Goal: Task Accomplishment & Management: Complete application form

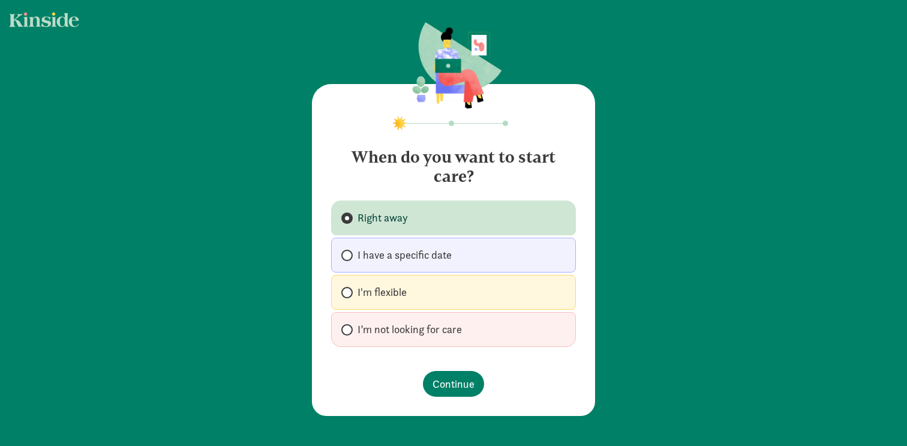
click at [472, 265] on label "I have a specific date" at bounding box center [453, 255] width 245 height 35
click at [349, 259] on input "I have a specific date" at bounding box center [345, 255] width 8 height 8
radio input "true"
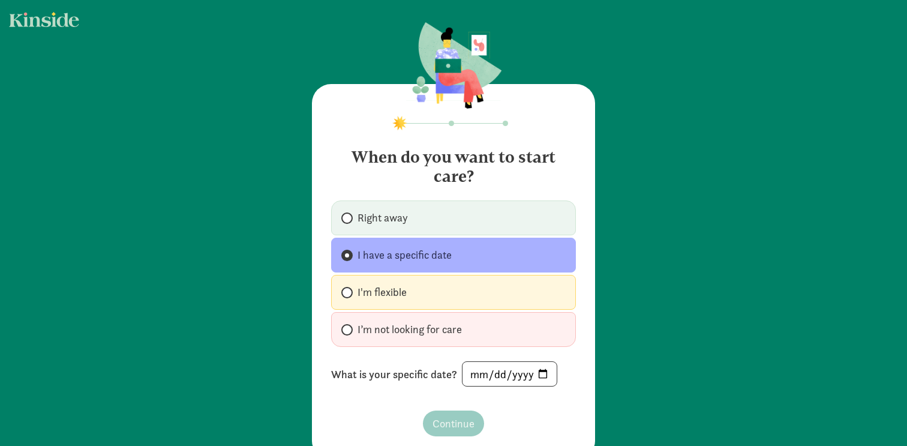
click at [455, 344] on label "I’m not looking for care" at bounding box center [453, 329] width 245 height 35
click at [349, 334] on input "I’m not looking for care" at bounding box center [345, 330] width 8 height 8
radio input "true"
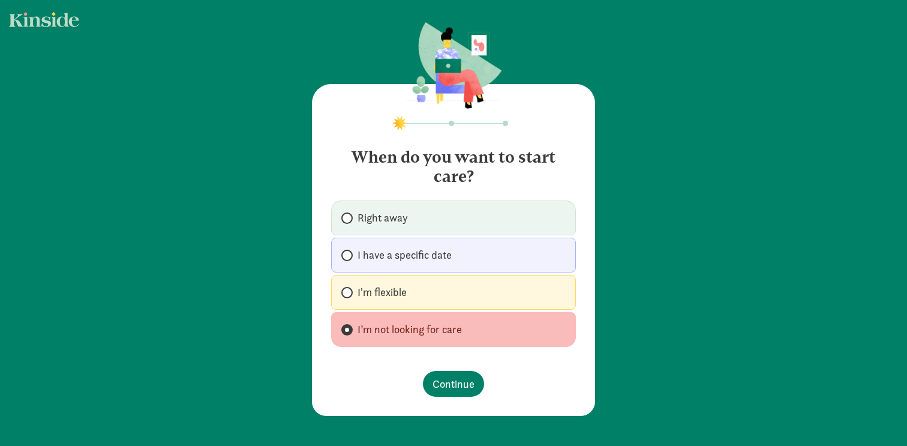
click at [449, 290] on label "I'm flexible" at bounding box center [453, 292] width 245 height 35
click at [349, 290] on input "I'm flexible" at bounding box center [345, 293] width 8 height 8
radio input "true"
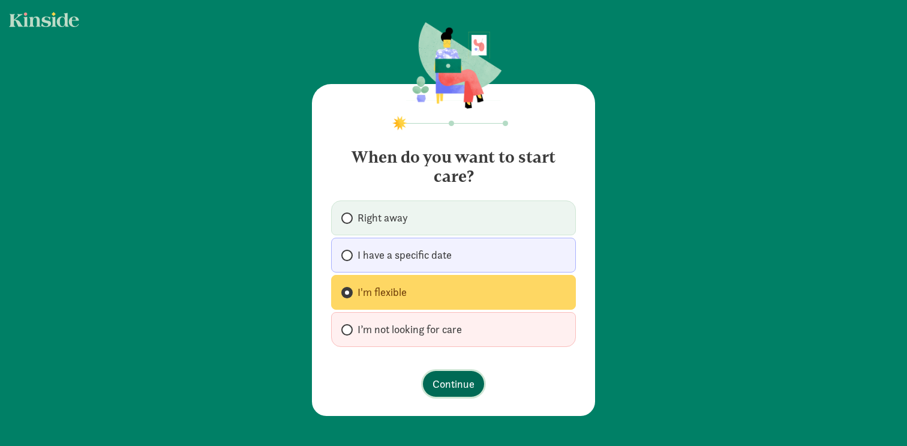
click at [446, 389] on span "Continue" at bounding box center [454, 384] width 42 height 16
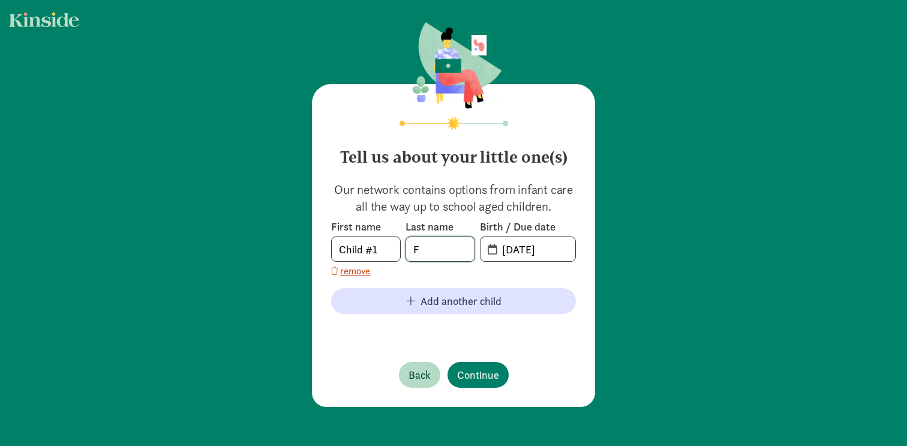
click at [427, 248] on input "F" at bounding box center [440, 249] width 68 height 24
click at [356, 336] on footer at bounding box center [453, 330] width 245 height 14
click at [373, 250] on body "Tell us about your little one(s) Our network contains options from infant care …" at bounding box center [453, 223] width 907 height 446
type input "Ivy"
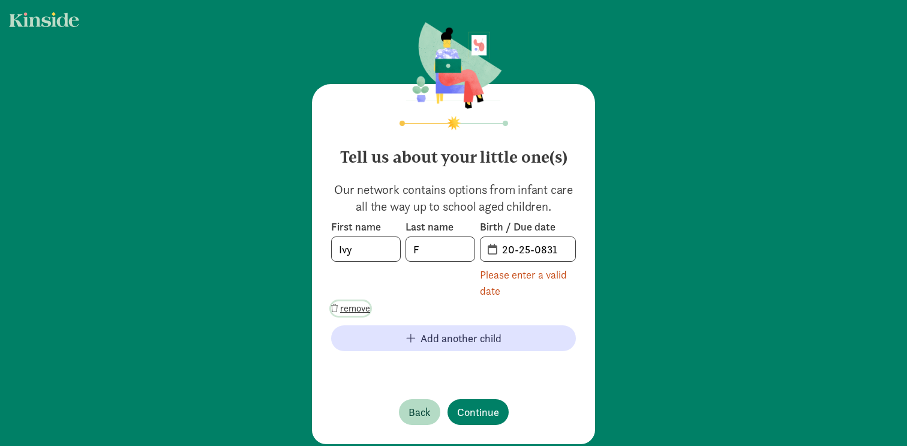
click at [358, 313] on span "remove" at bounding box center [355, 308] width 30 height 14
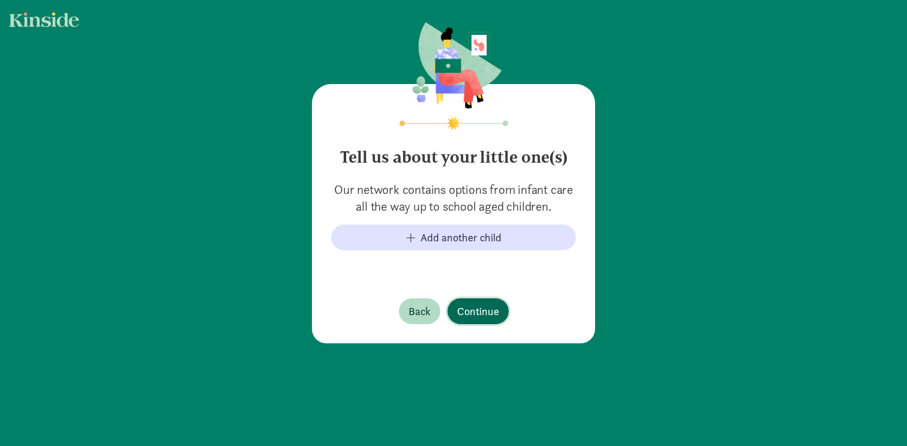
click at [483, 314] on span "Continue" at bounding box center [478, 311] width 42 height 16
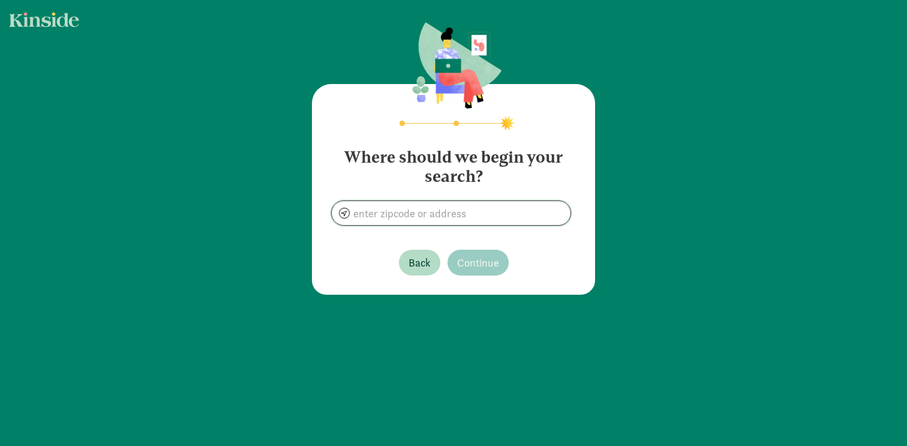
click at [470, 218] on input at bounding box center [451, 213] width 239 height 24
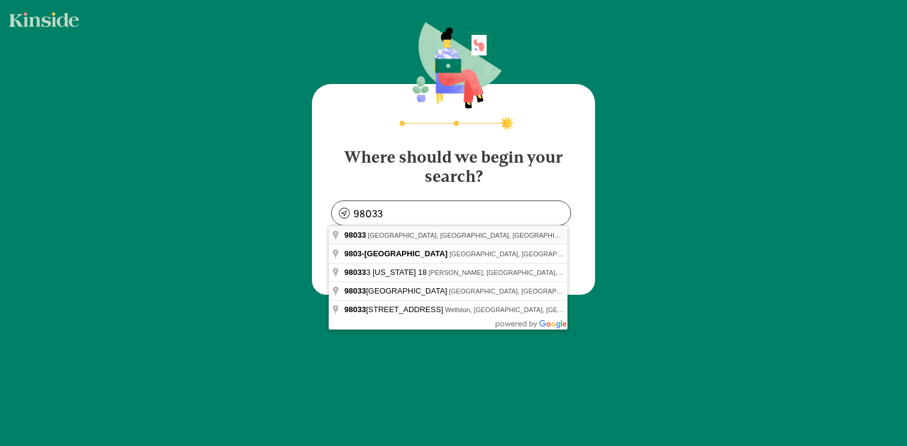
type input "Kirkland, WA 98033, USA"
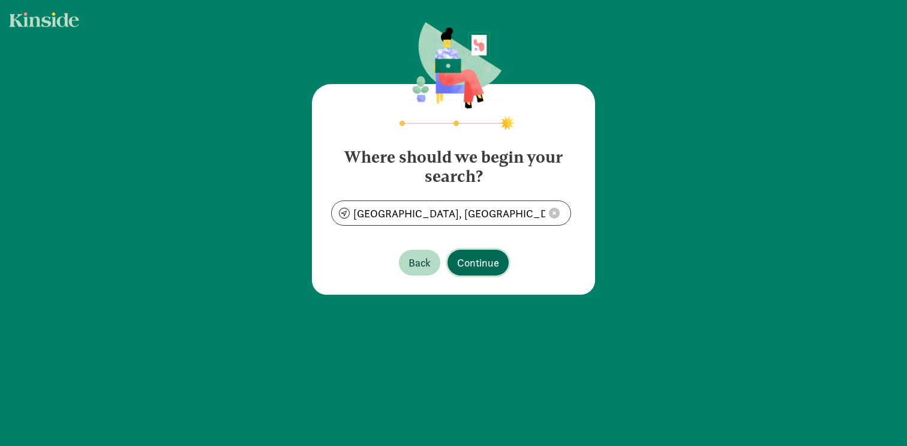
click at [488, 268] on span "Continue" at bounding box center [478, 262] width 42 height 16
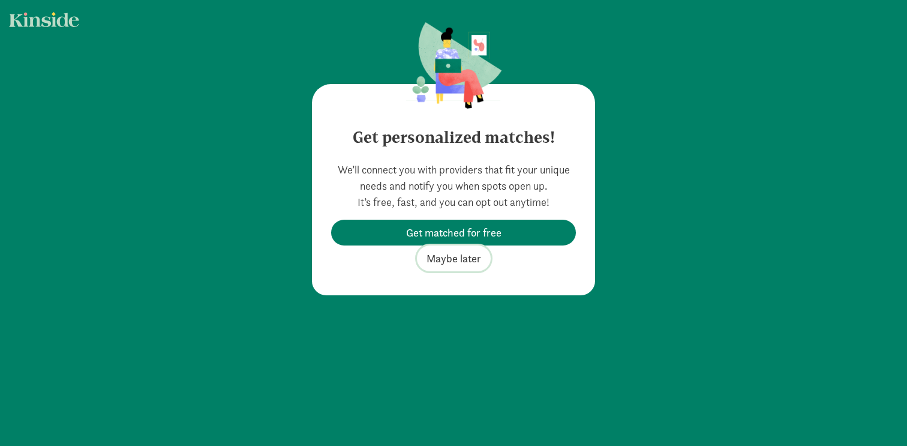
click at [467, 260] on span "Maybe later" at bounding box center [454, 258] width 55 height 16
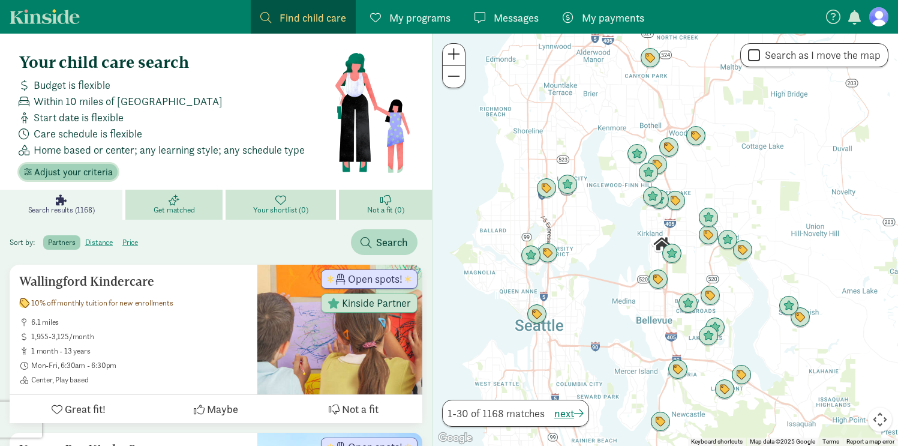
click at [97, 176] on span "Adjust your criteria" at bounding box center [73, 172] width 79 height 14
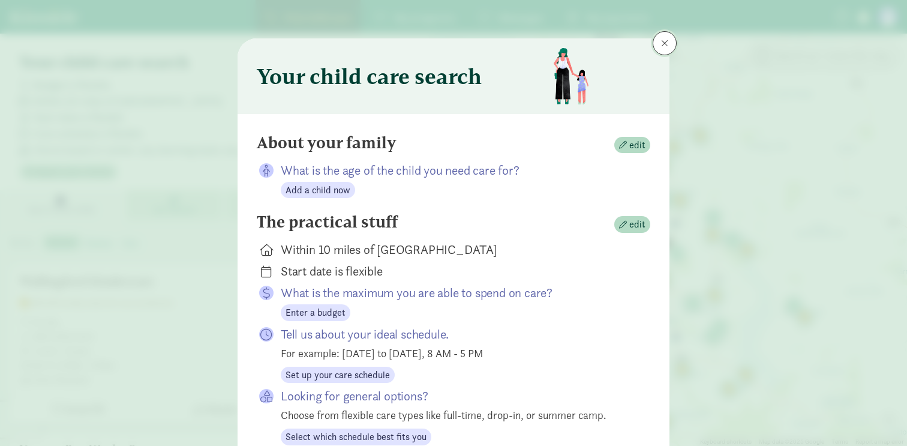
click at [661, 41] on span at bounding box center [664, 43] width 7 height 10
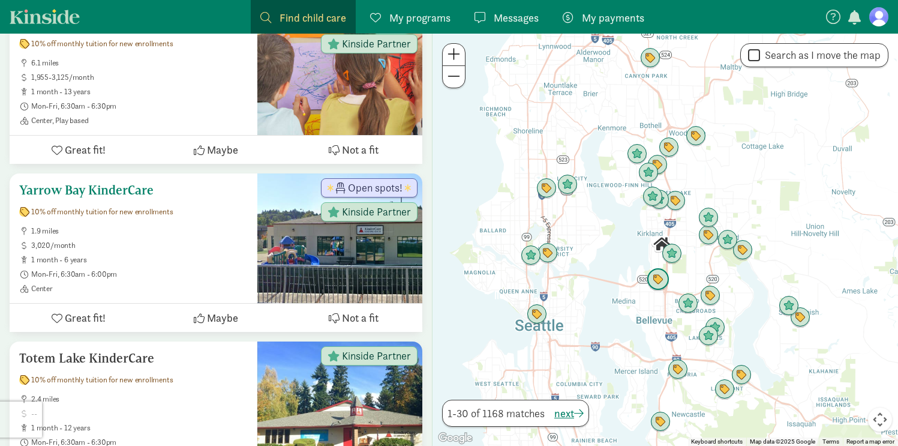
scroll to position [263, 0]
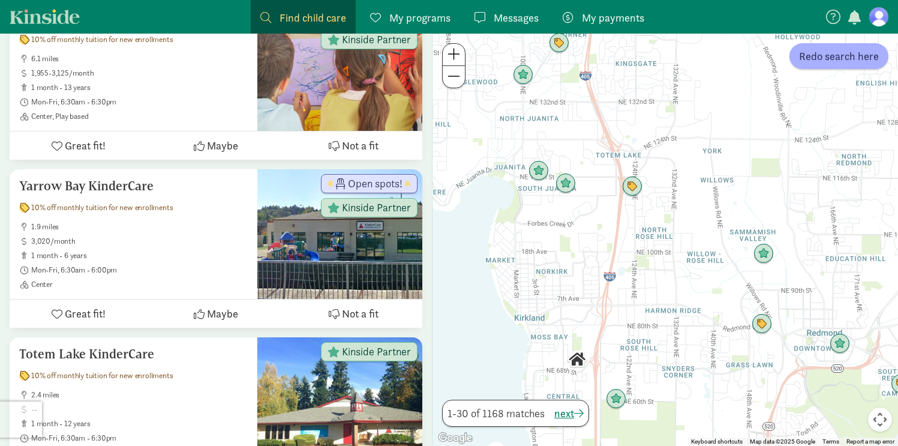
drag, startPoint x: 689, startPoint y: 249, endPoint x: 607, endPoint y: 214, distance: 88.9
click at [607, 214] on div at bounding box center [666, 240] width 466 height 412
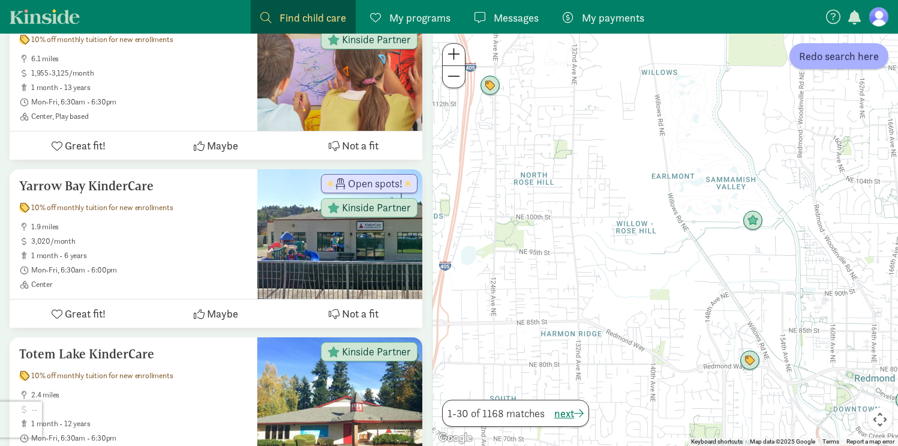
click at [415, 20] on span "My programs" at bounding box center [419, 18] width 61 height 16
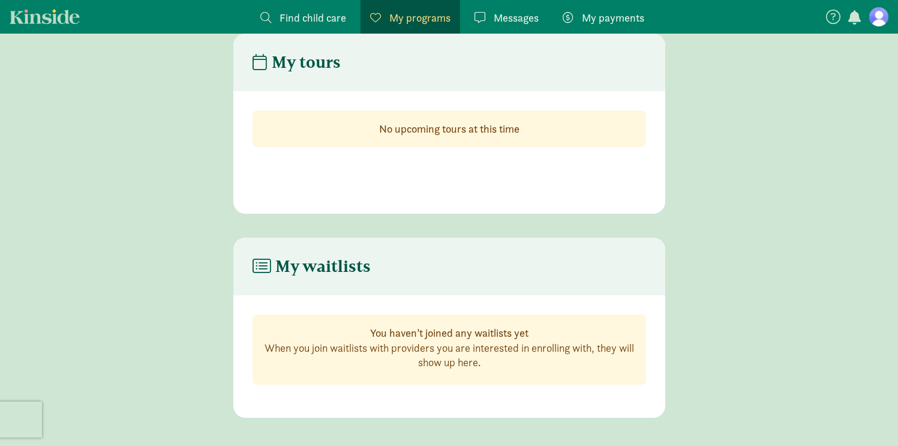
click at [316, 11] on span "Find child care" at bounding box center [313, 18] width 67 height 16
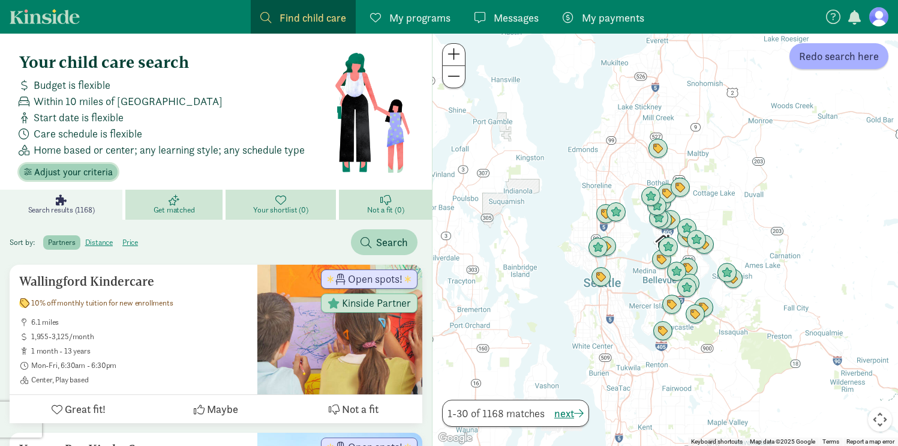
click at [62, 165] on span "Adjust your criteria" at bounding box center [73, 172] width 79 height 14
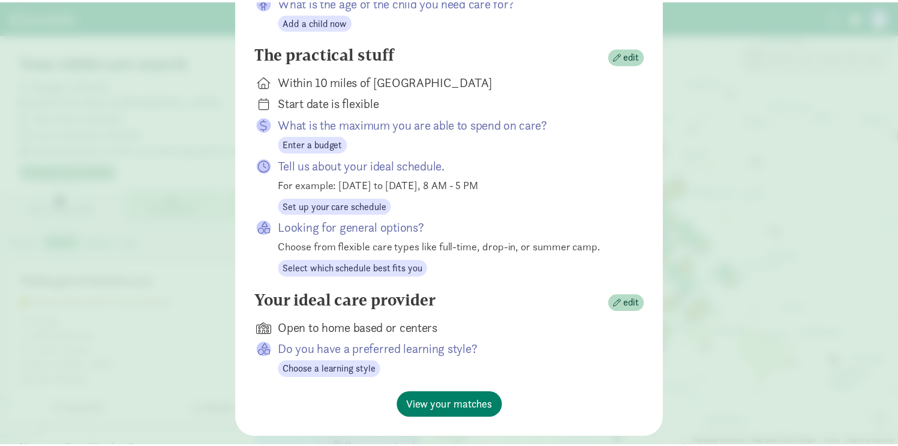
scroll to position [165, 0]
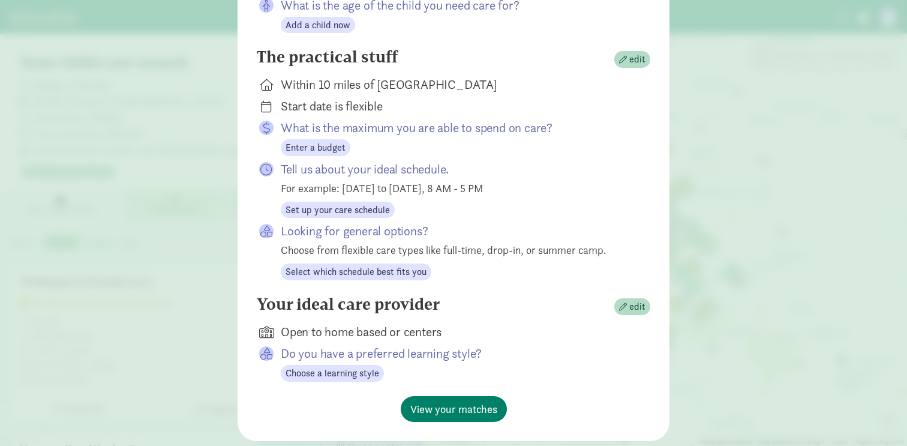
click at [755, 139] on div "Your child care search About your family edit What is the age of the child you …" at bounding box center [453, 223] width 907 height 446
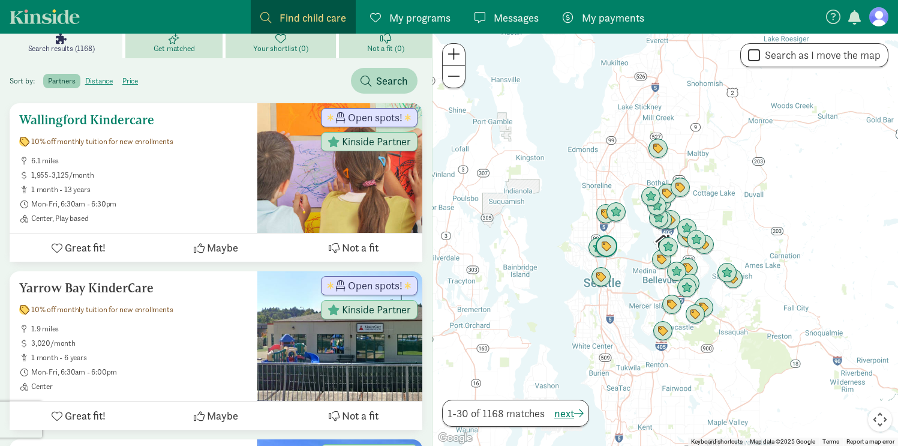
scroll to position [163, 0]
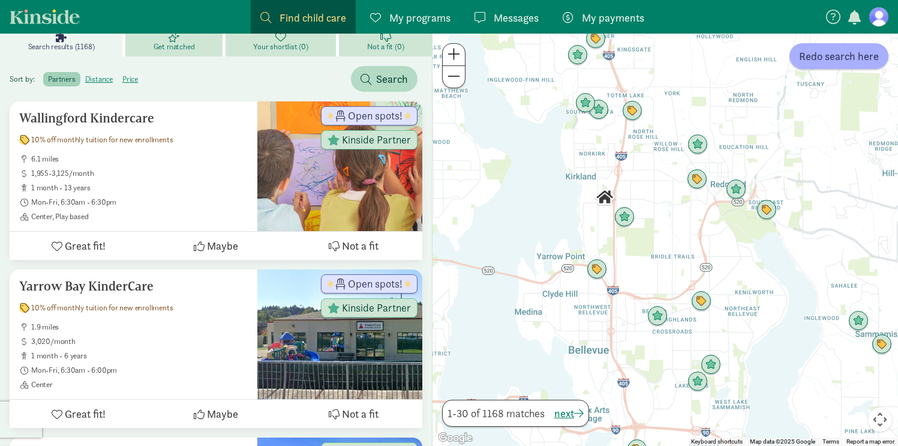
drag, startPoint x: 757, startPoint y: 244, endPoint x: 664, endPoint y: 283, distance: 100.6
click at [664, 283] on div at bounding box center [666, 240] width 466 height 412
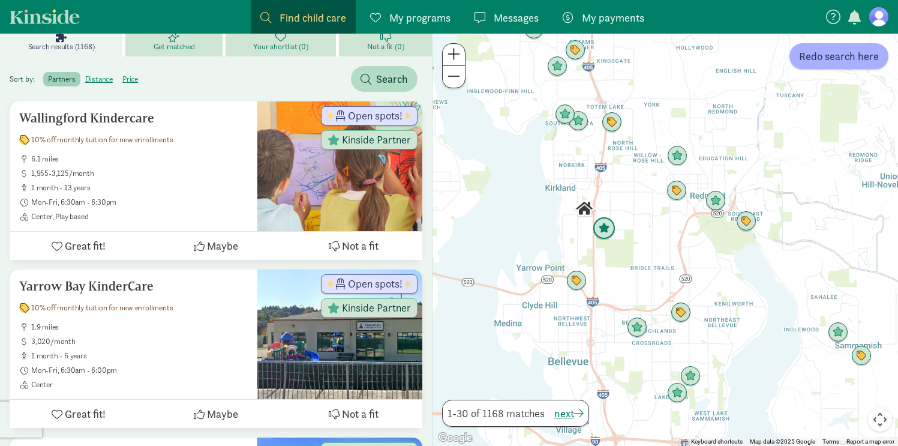
click at [607, 234] on img "Click to see details" at bounding box center [604, 228] width 23 height 23
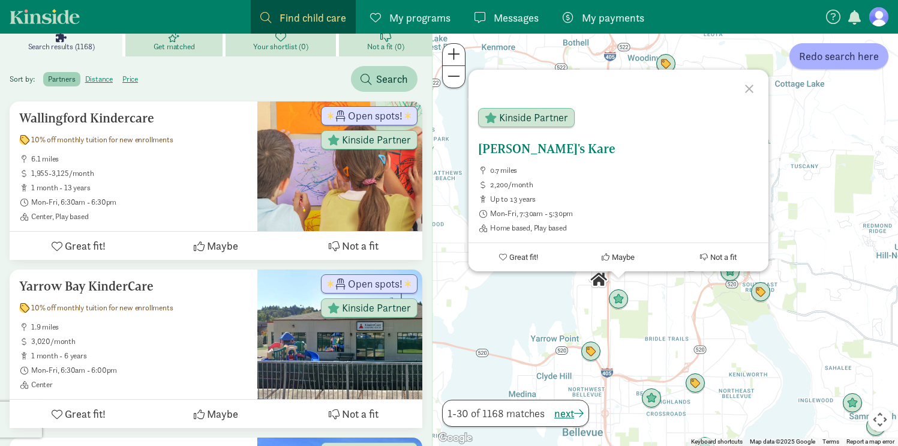
click at [524, 147] on h5 "[PERSON_NAME]'s Kare" at bounding box center [618, 149] width 281 height 14
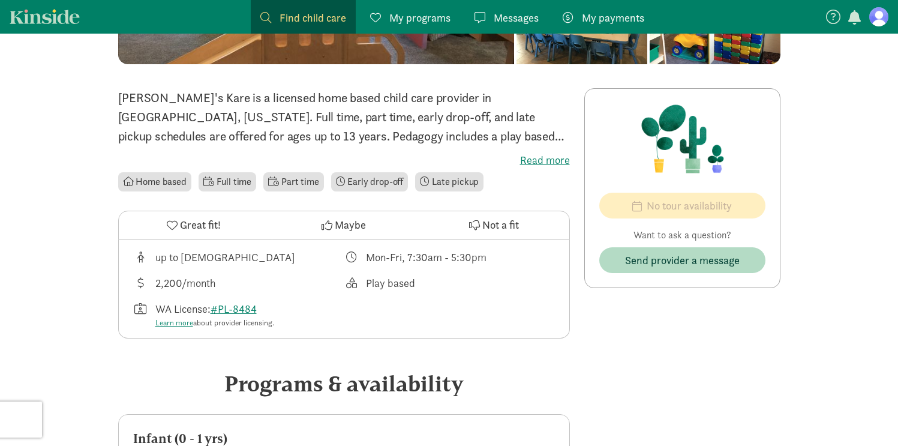
scroll to position [268, 0]
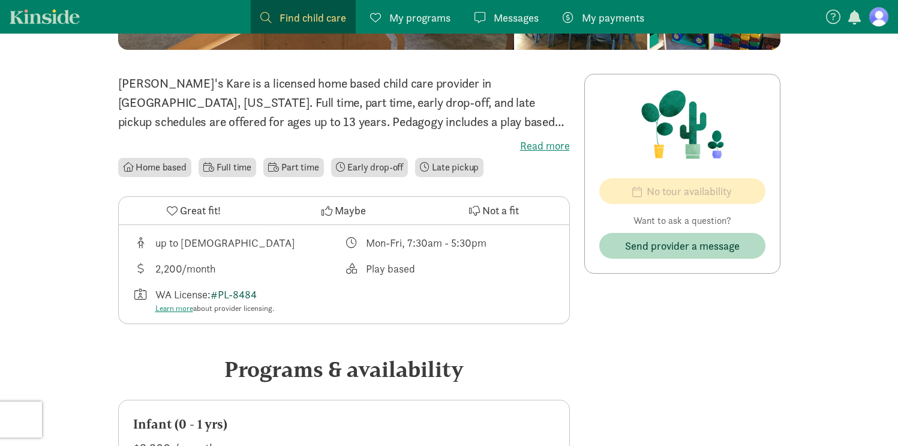
click at [236, 293] on link "#PL-8484" at bounding box center [234, 294] width 46 height 14
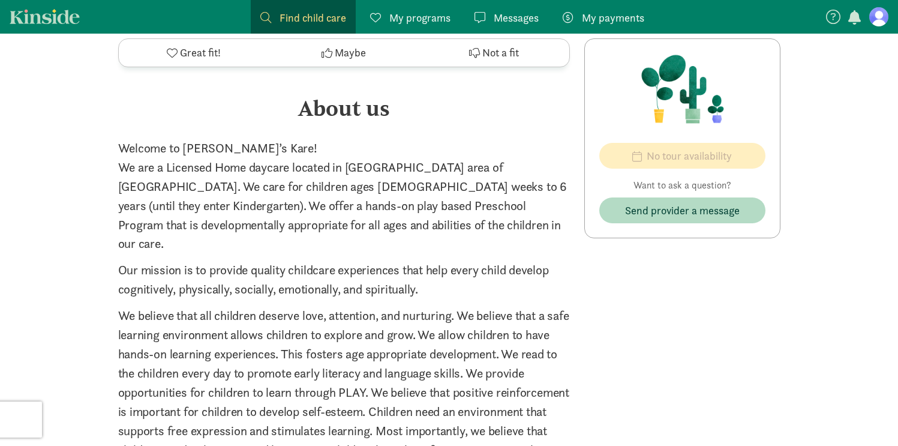
scroll to position [1609, 0]
